Goal: Transaction & Acquisition: Purchase product/service

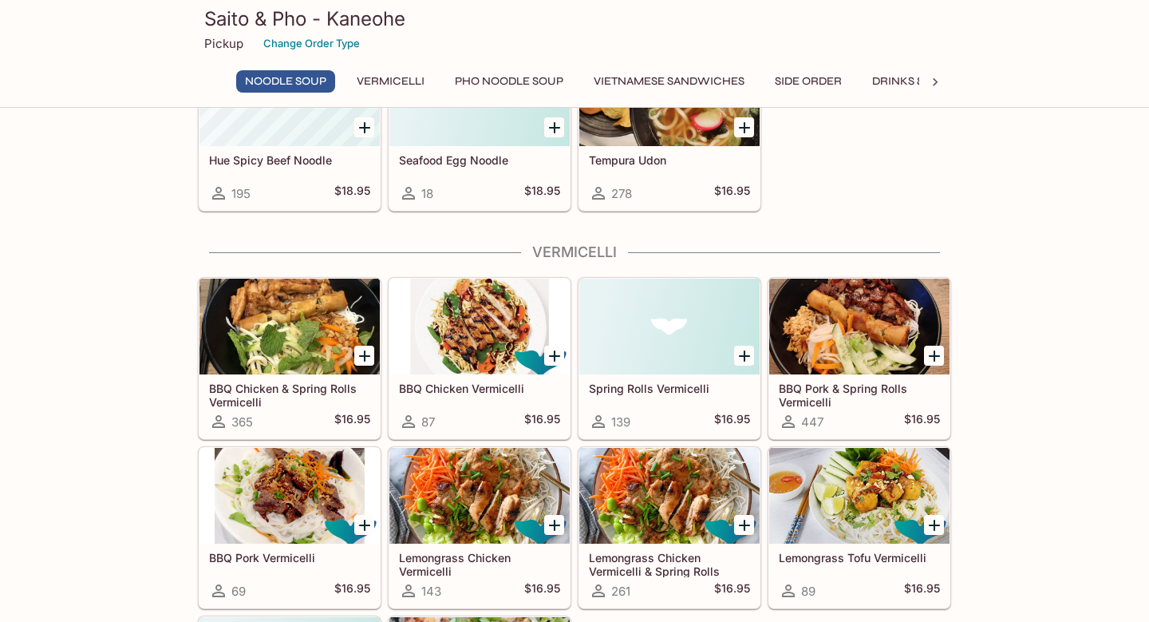
scroll to position [55, 0]
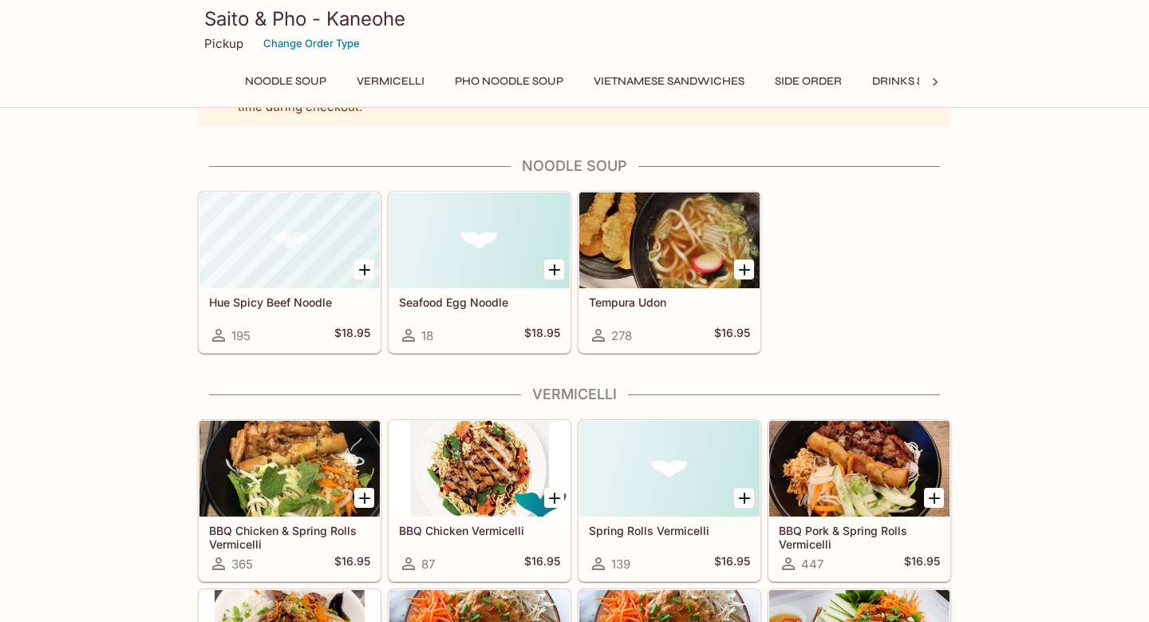
click at [311, 312] on div "Hue Spicy Beef Noodle 195 $18.95" at bounding box center [290, 320] width 180 height 64
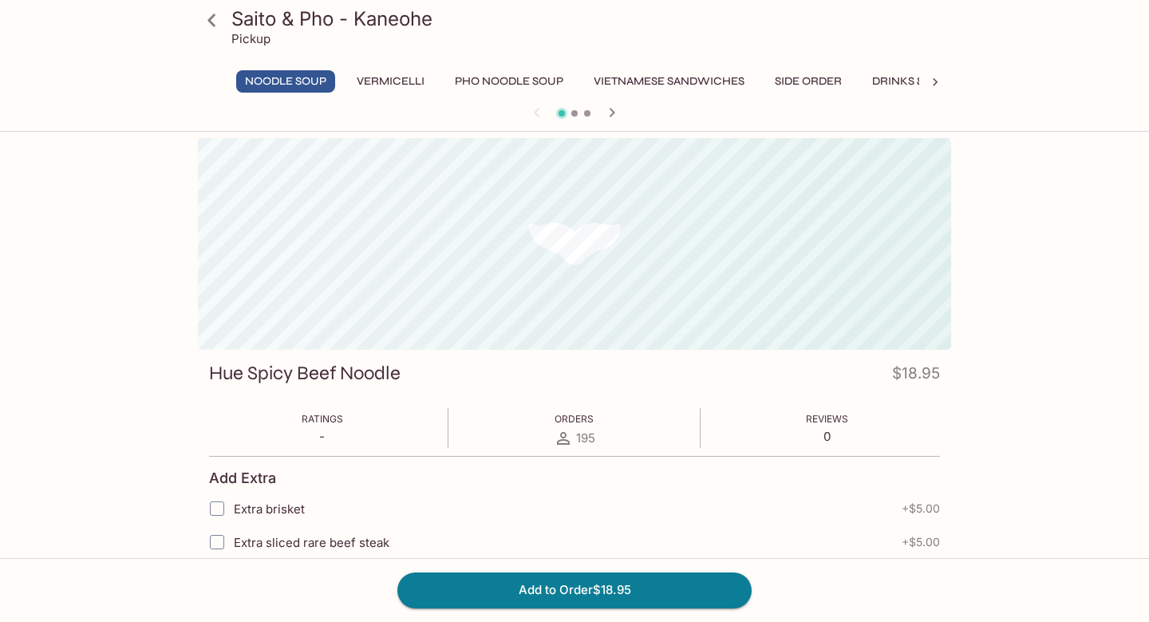
click at [211, 18] on icon at bounding box center [211, 20] width 8 height 13
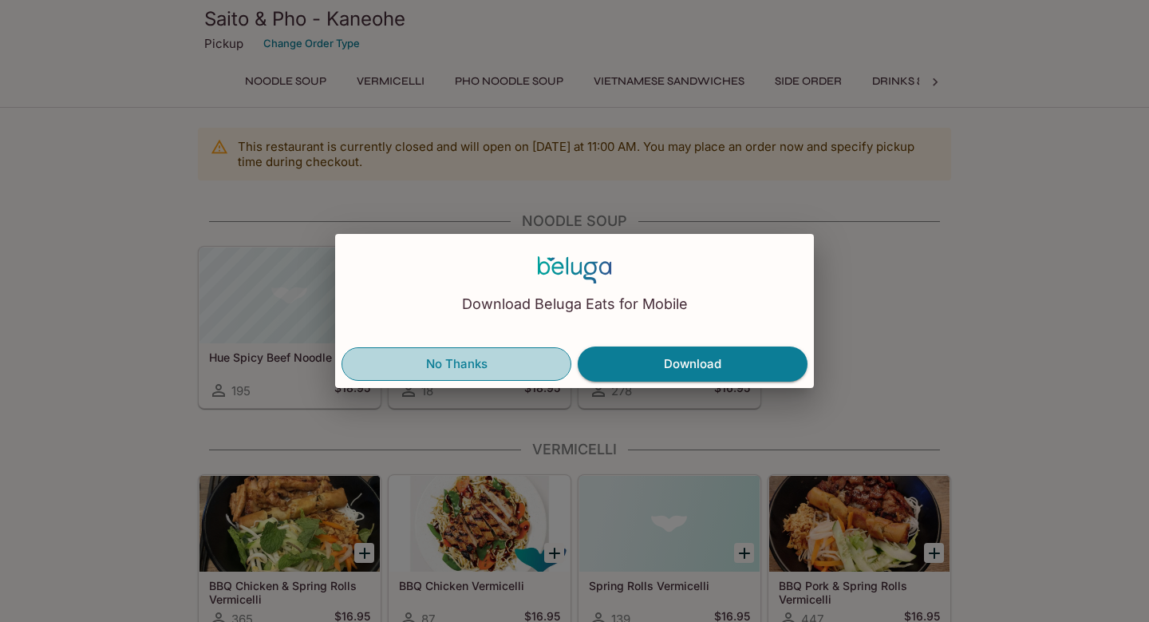
click at [478, 364] on button "No Thanks" at bounding box center [457, 364] width 230 height 34
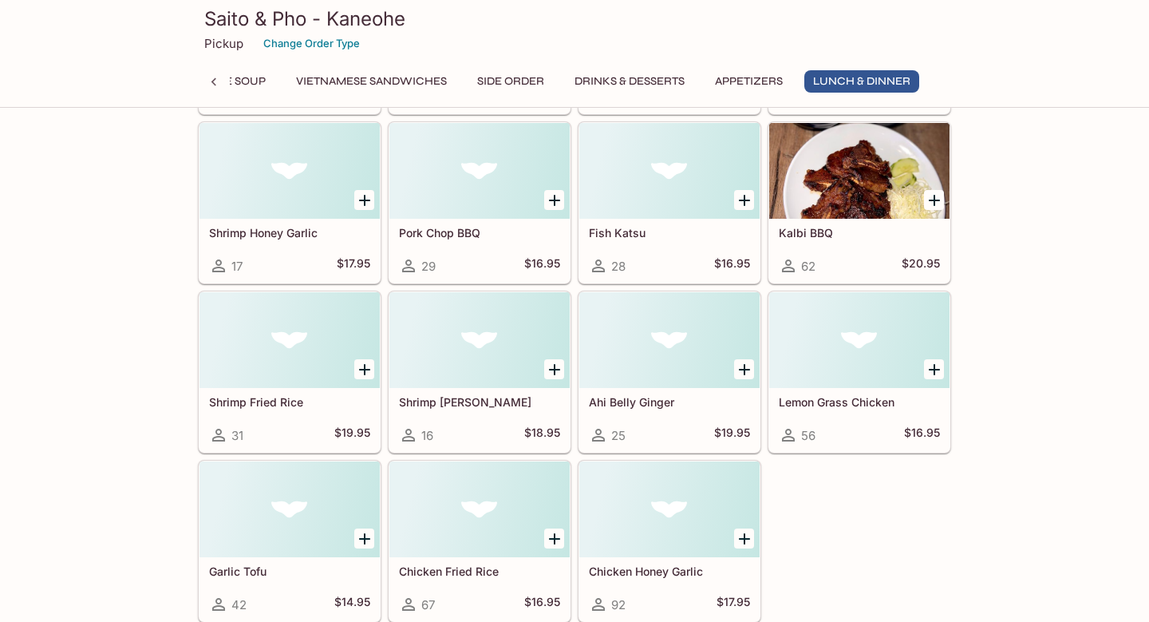
scroll to position [4091, 0]
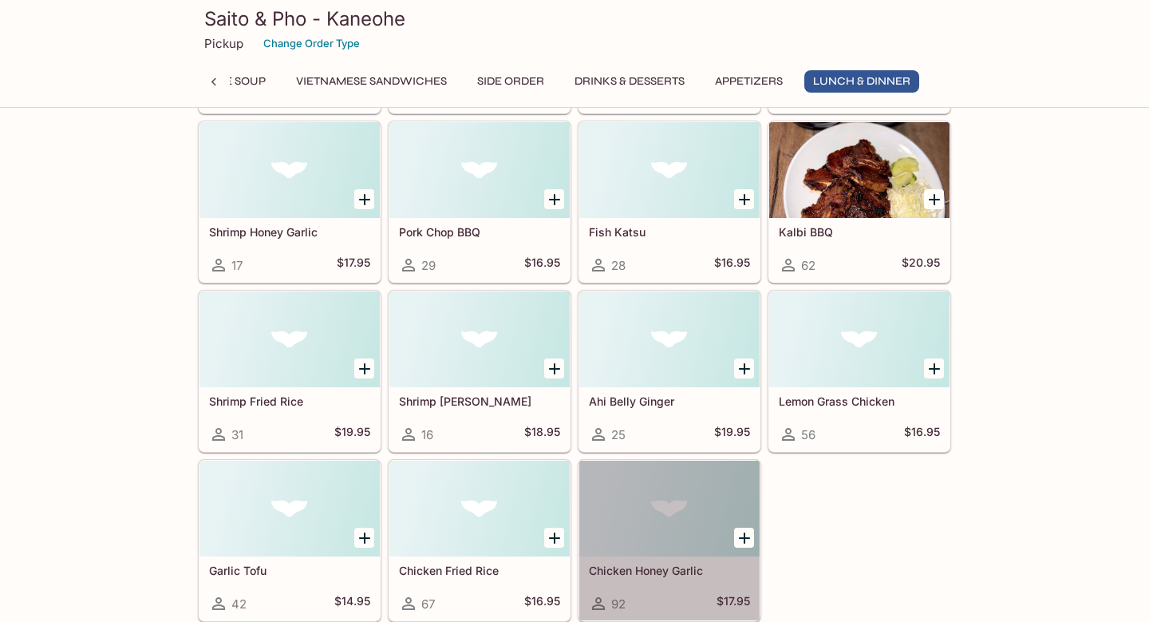
click at [629, 563] on h5 "Chicken Honey Garlic" at bounding box center [669, 570] width 161 height 14
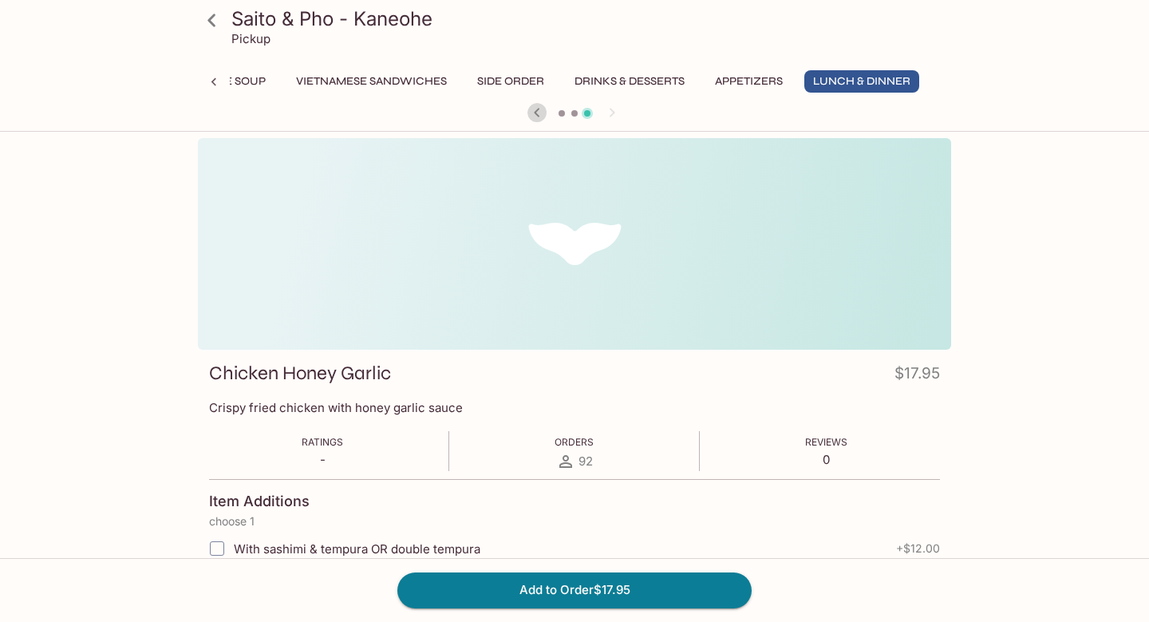
click at [542, 113] on icon "button" at bounding box center [536, 112] width 19 height 19
